Goal: Find specific page/section: Find specific page/section

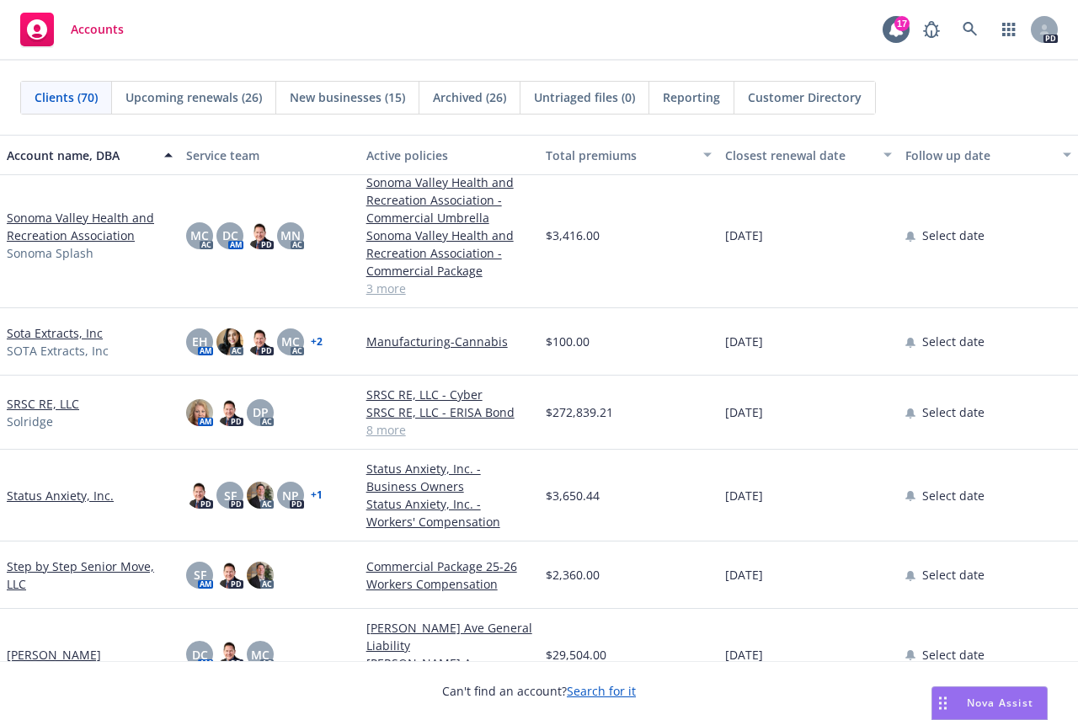
scroll to position [4041, 0]
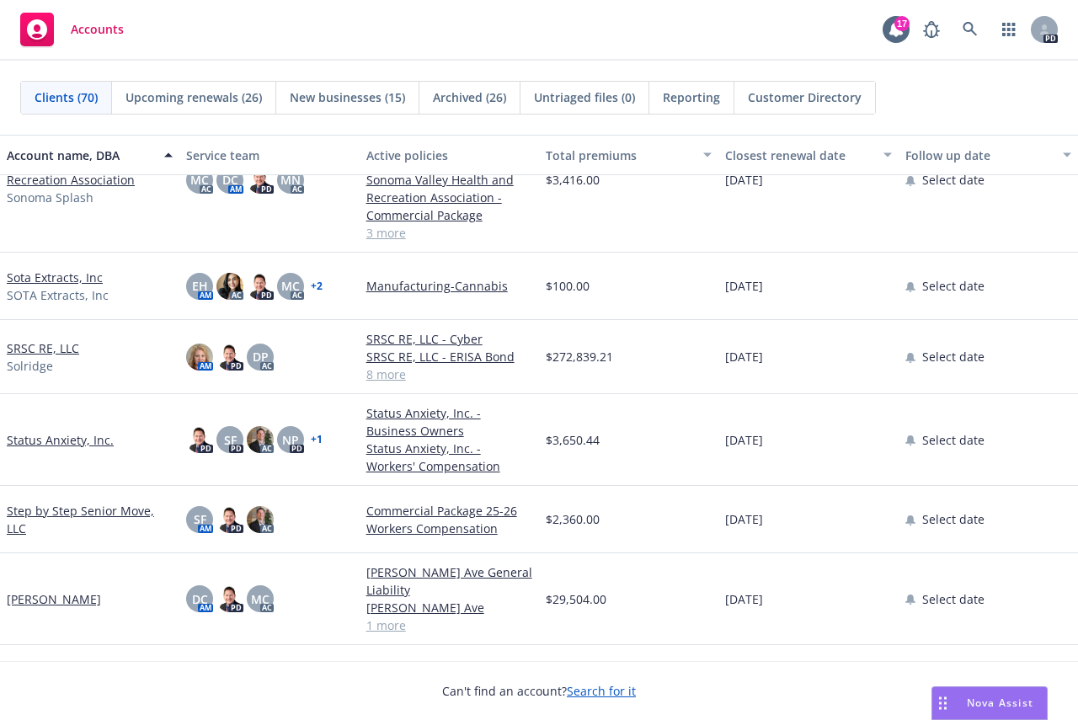
click at [40, 343] on link "SRSC RE, LLC" at bounding box center [43, 348] width 72 height 18
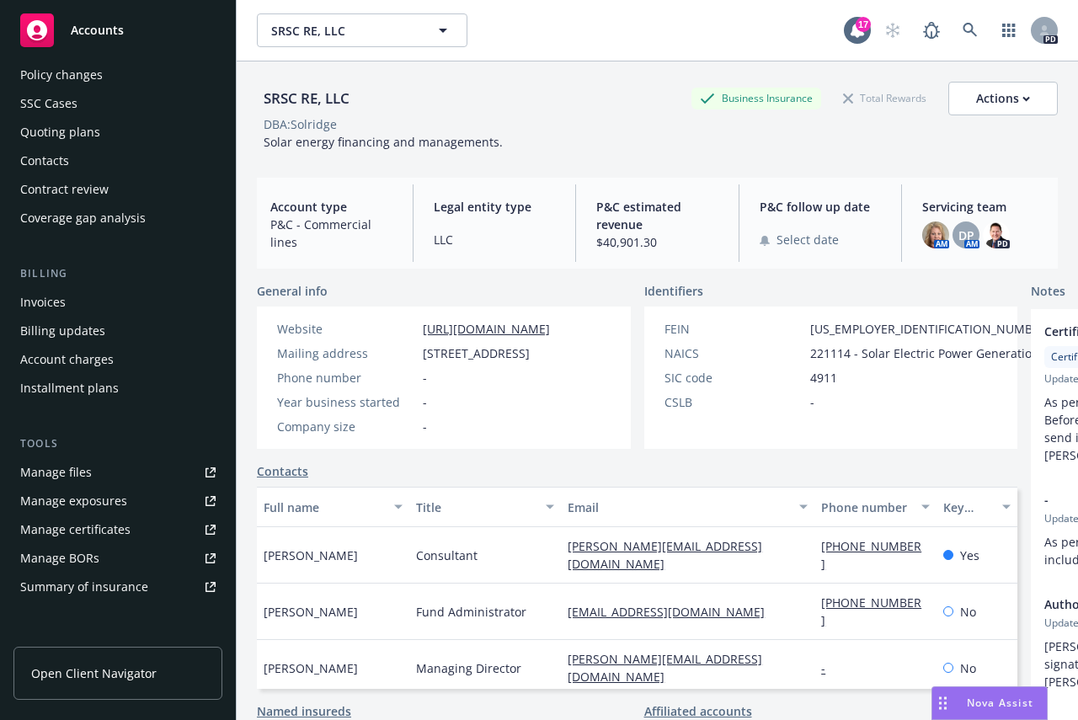
scroll to position [12, 0]
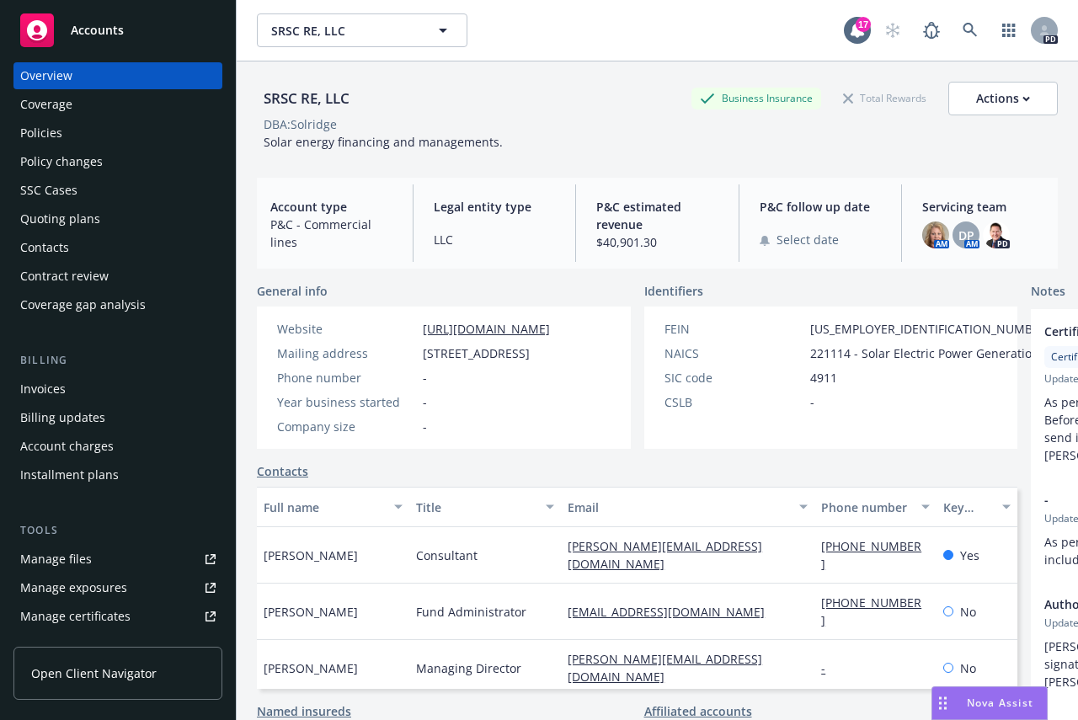
click at [42, 386] on div "Invoices" at bounding box center [42, 388] width 45 height 27
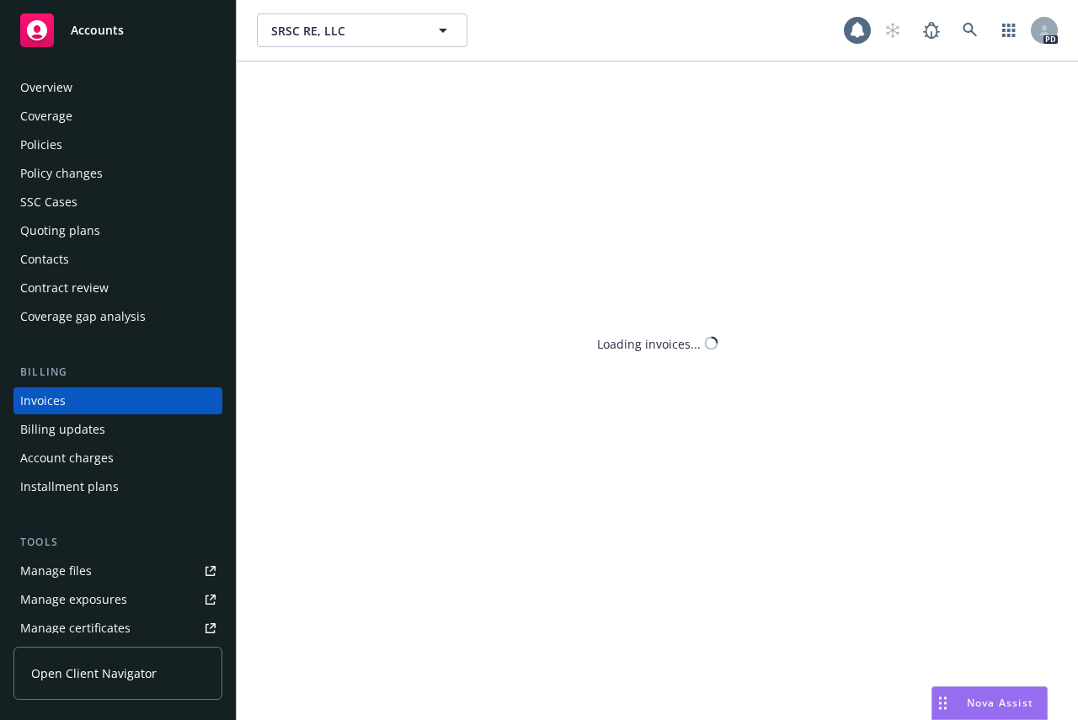
scroll to position [14, 0]
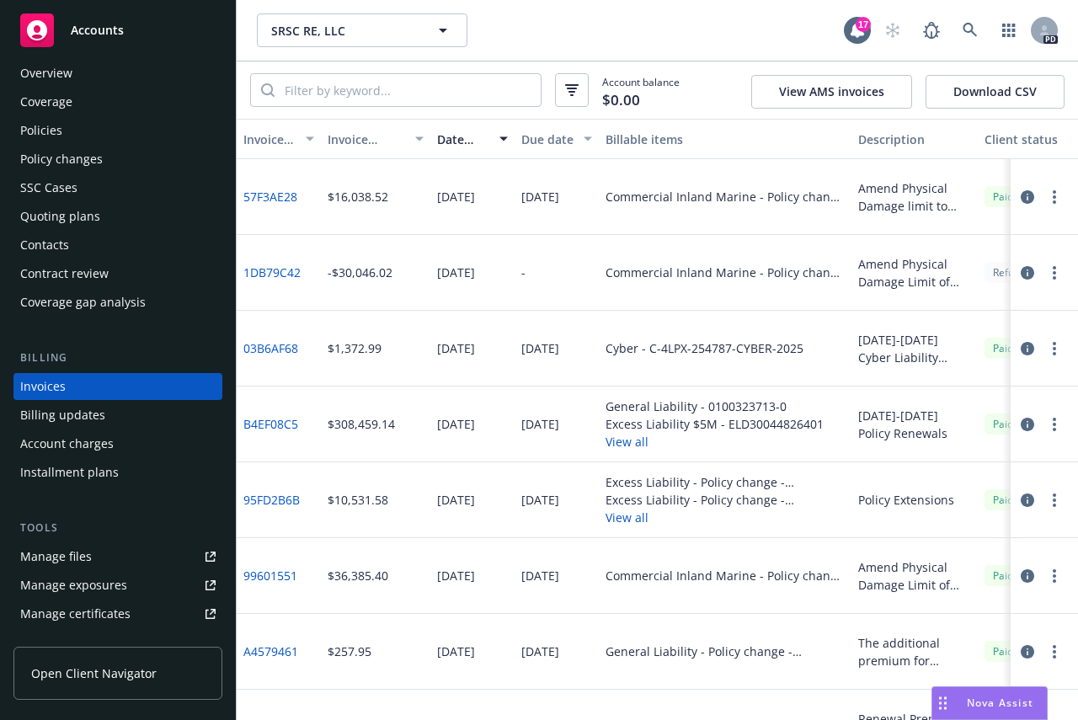
click at [267, 267] on link "1DB79C42" at bounding box center [271, 273] width 57 height 18
click at [274, 193] on link "57F3AE28" at bounding box center [270, 197] width 54 height 18
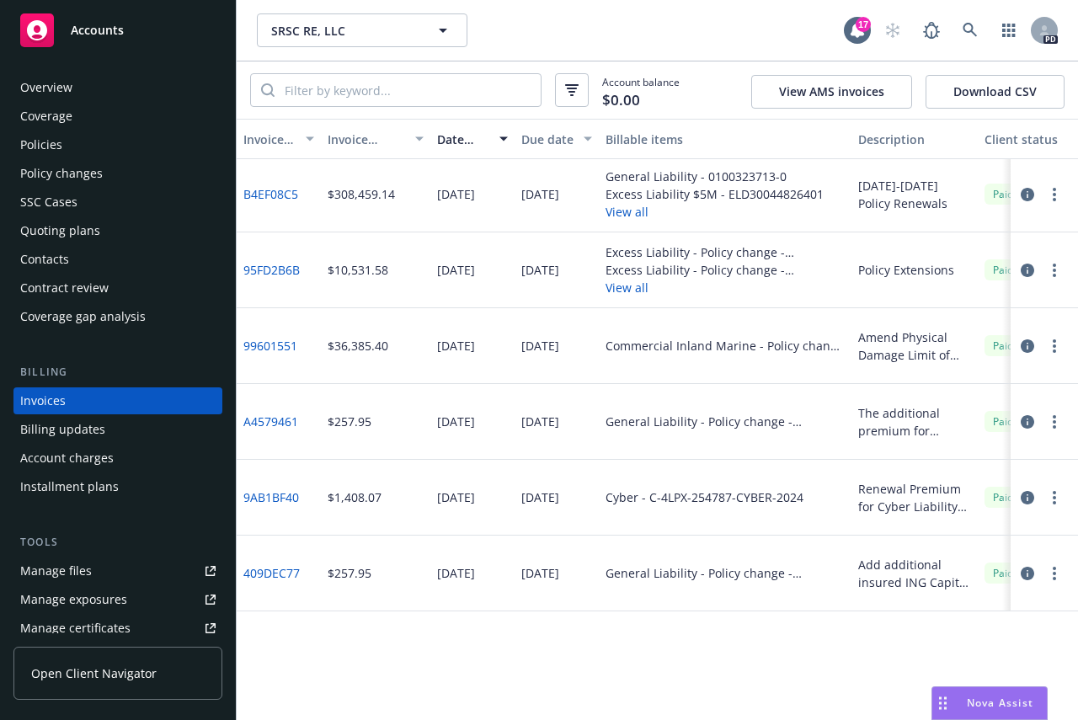
scroll to position [0, 0]
